Goal: Task Accomplishment & Management: Manage account settings

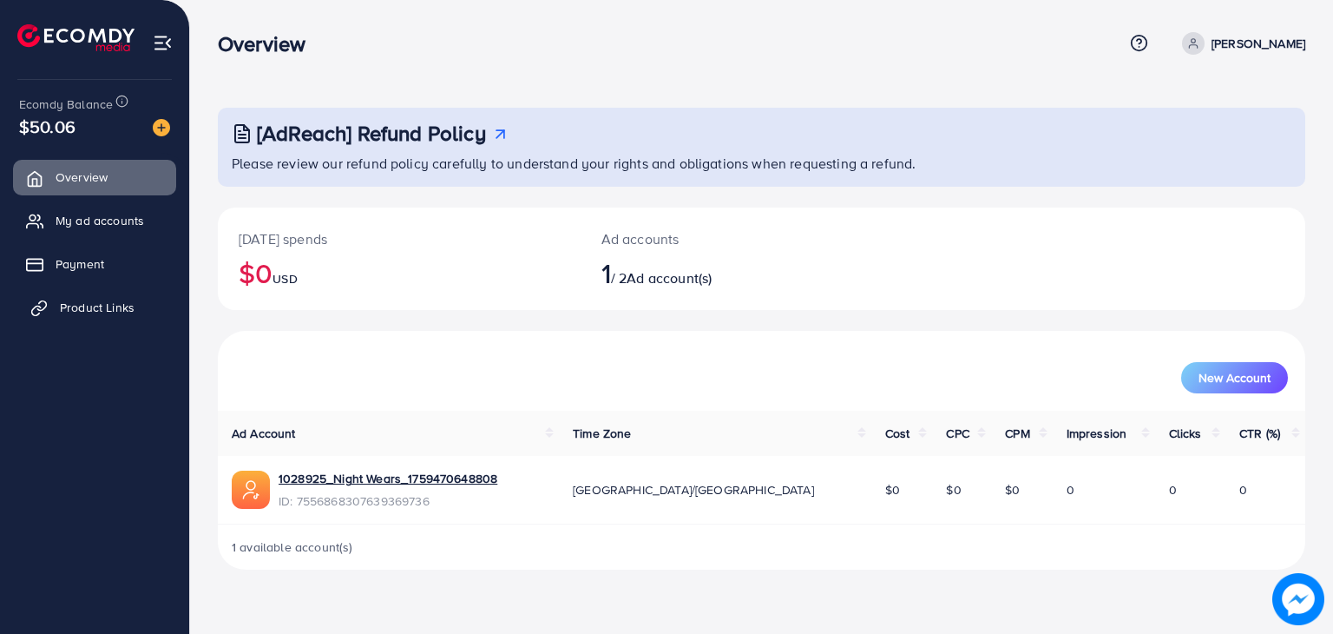
click at [49, 298] on link "Product Links" at bounding box center [94, 307] width 163 height 35
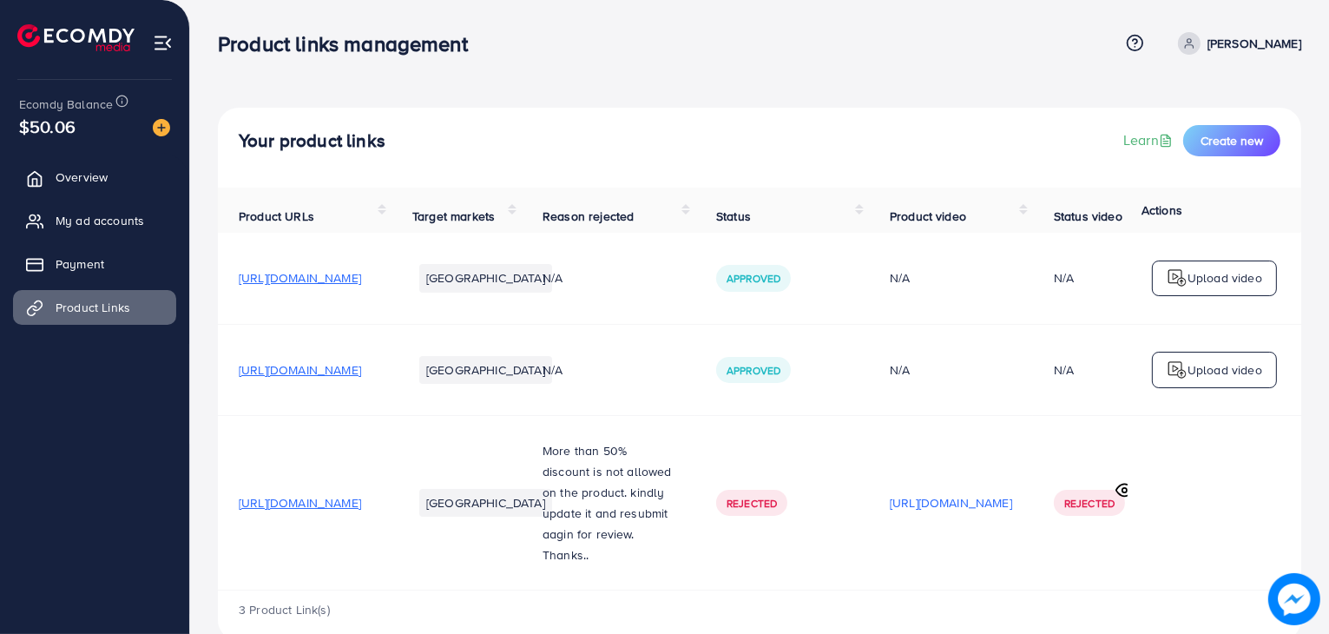
drag, startPoint x: 980, startPoint y: 538, endPoint x: 921, endPoint y: 546, distance: 59.5
click at [869, 546] on td "Rejected" at bounding box center [782, 502] width 174 height 174
click at [1268, 45] on p "[PERSON_NAME]" at bounding box center [1254, 43] width 94 height 21
click at [1188, 141] on span "Log out" at bounding box center [1196, 142] width 47 height 21
